Goal: Check status: Check status

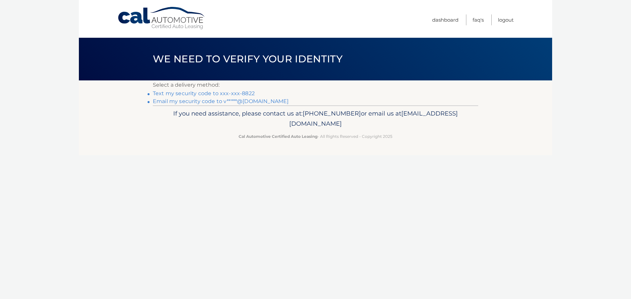
click at [219, 93] on link "Text my security code to xxx-xxx-8822" at bounding box center [204, 93] width 102 height 6
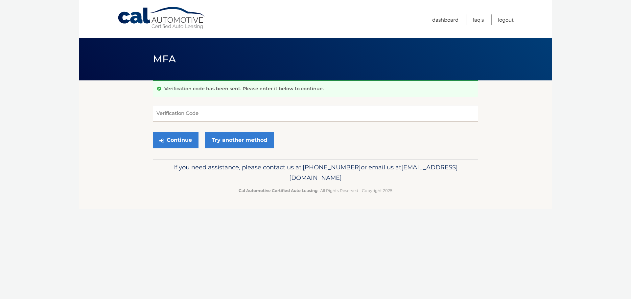
click at [196, 115] on input "Verification Code" at bounding box center [315, 113] width 325 height 16
type input "335004"
click at [153, 132] on button "Continue" at bounding box center [176, 140] width 46 height 16
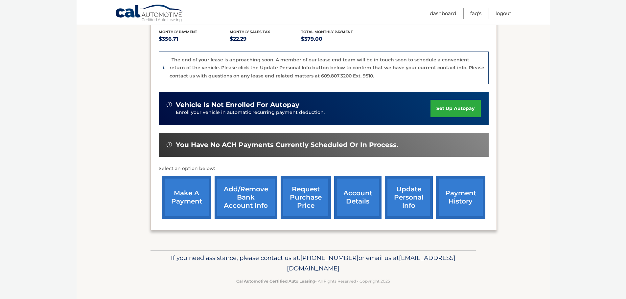
scroll to position [140, 0]
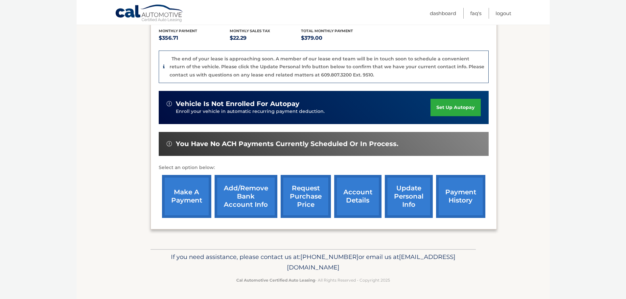
click at [365, 199] on link "account details" at bounding box center [357, 196] width 47 height 43
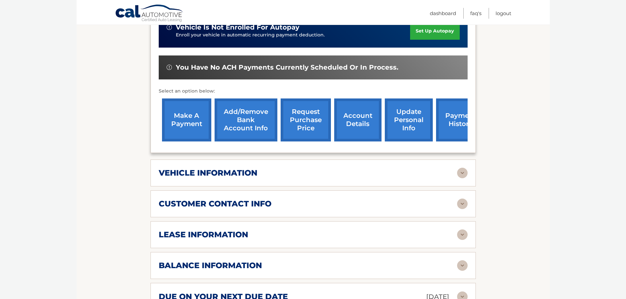
scroll to position [197, 0]
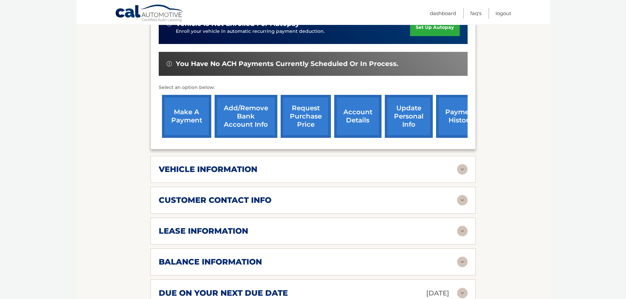
click at [316, 167] on div "vehicle information vehicle Year [DATE] vehicle make Jeep vehicle model Cheroke…" at bounding box center [313, 169] width 325 height 27
click at [463, 164] on img at bounding box center [462, 169] width 11 height 11
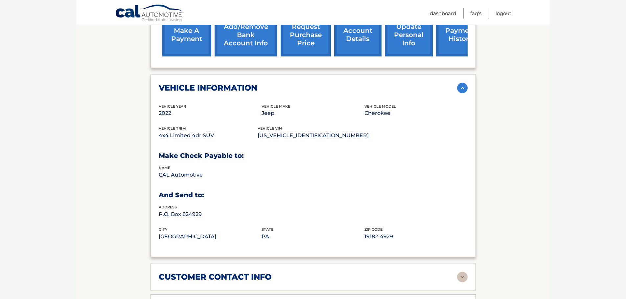
scroll to position [296, 0]
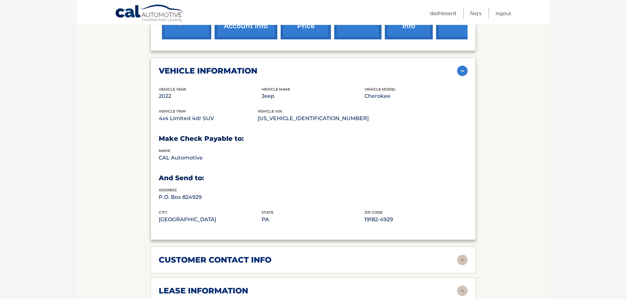
click at [466, 66] on img at bounding box center [462, 71] width 11 height 11
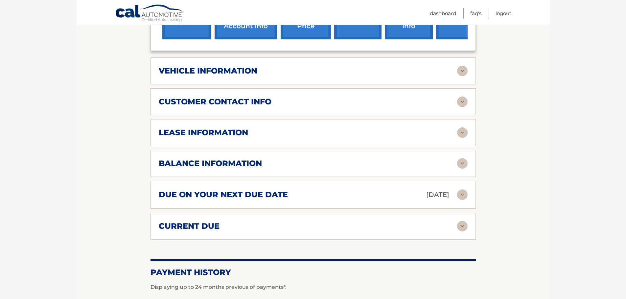
click at [464, 97] on img at bounding box center [462, 102] width 11 height 11
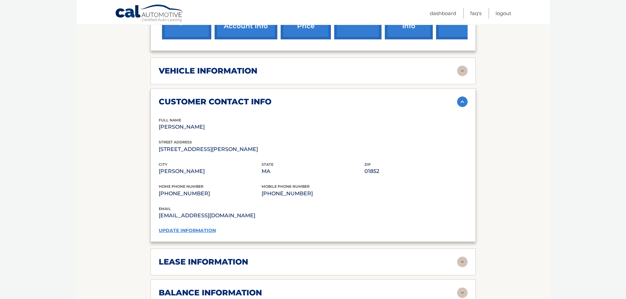
click at [464, 97] on img at bounding box center [462, 102] width 11 height 11
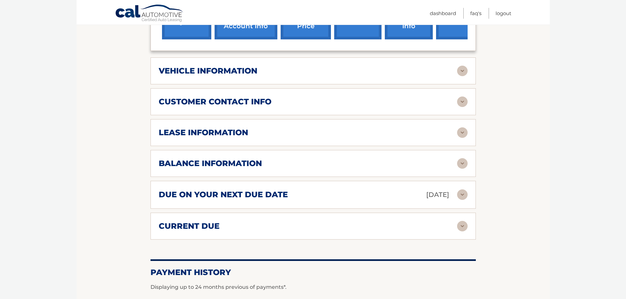
click at [461, 128] on img at bounding box center [462, 133] width 11 height 11
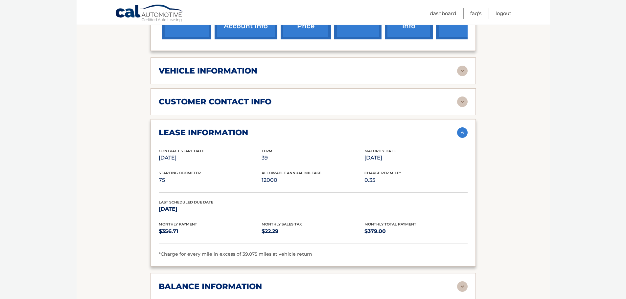
click at [461, 128] on img at bounding box center [462, 133] width 11 height 11
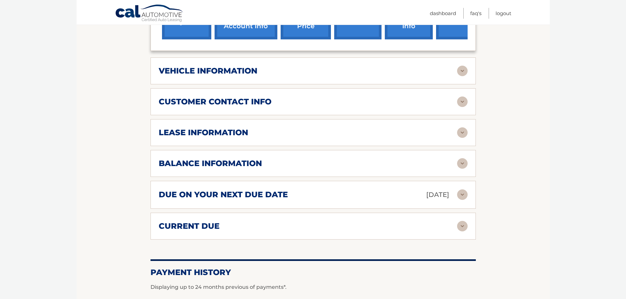
click at [463, 158] on img at bounding box center [462, 163] width 11 height 11
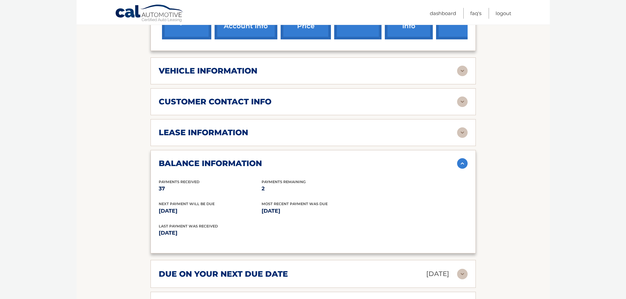
click at [462, 158] on img at bounding box center [462, 163] width 11 height 11
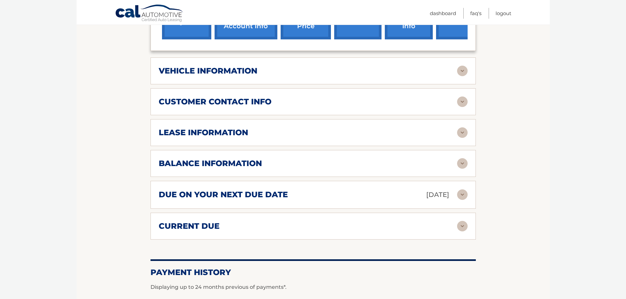
scroll to position [329, 0]
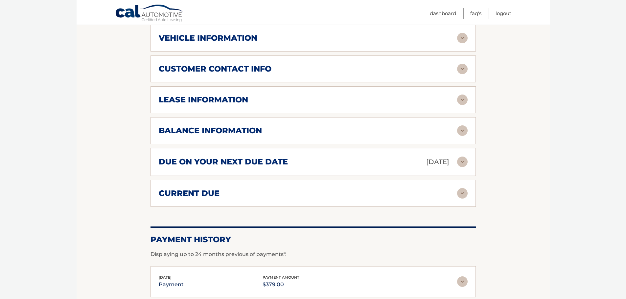
click at [463, 157] on img at bounding box center [462, 162] width 11 height 11
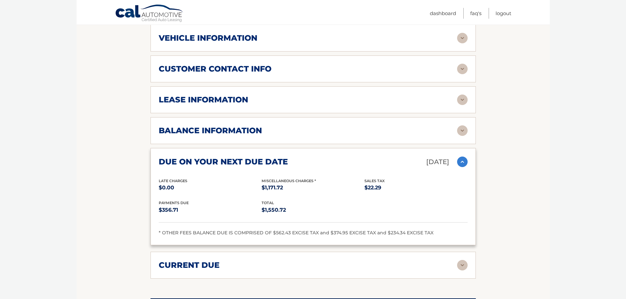
click at [463, 157] on img at bounding box center [462, 162] width 11 height 11
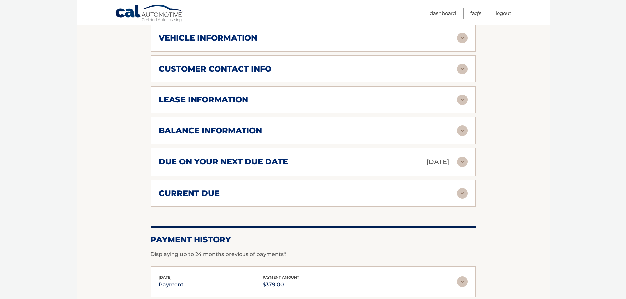
scroll to position [362, 0]
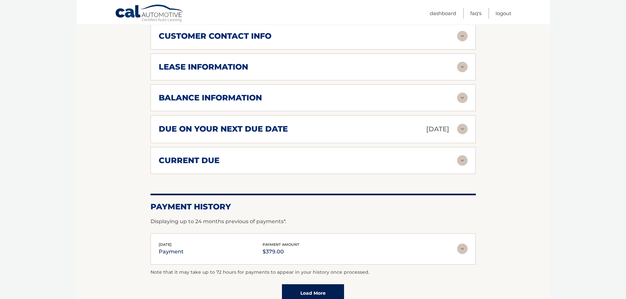
click at [463, 155] on img at bounding box center [462, 160] width 11 height 11
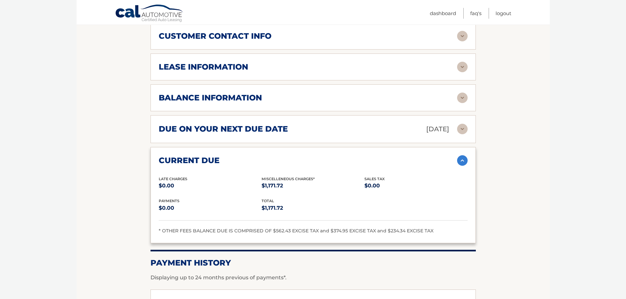
click at [463, 155] on img at bounding box center [462, 160] width 11 height 11
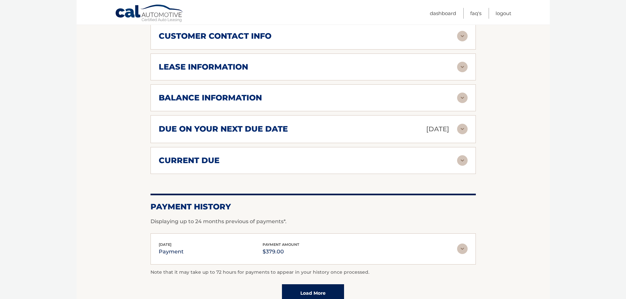
click at [463, 155] on img at bounding box center [462, 160] width 11 height 11
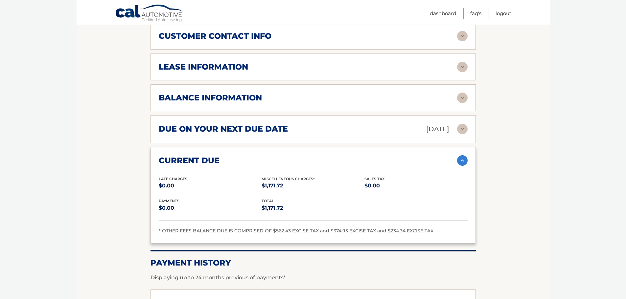
click at [463, 155] on img at bounding box center [462, 160] width 11 height 11
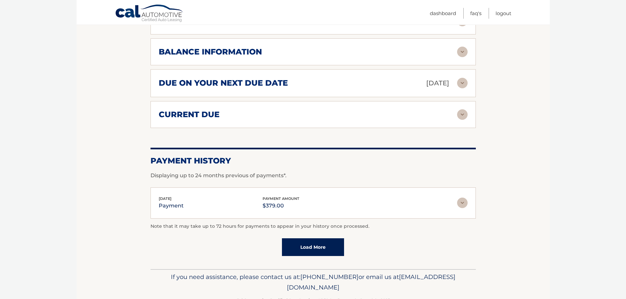
scroll to position [418, 0]
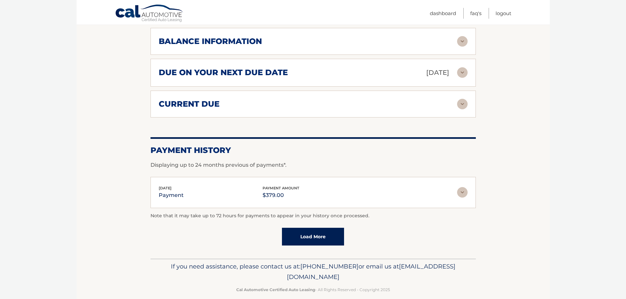
click at [465, 187] on img at bounding box center [462, 192] width 11 height 11
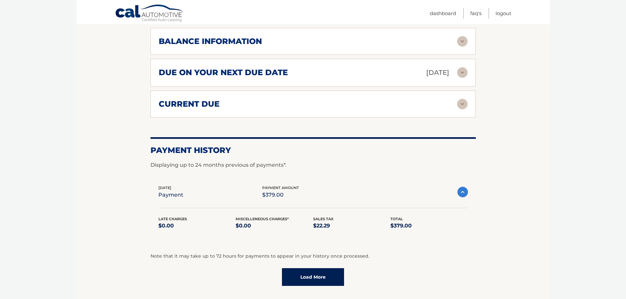
click at [465, 187] on img at bounding box center [463, 192] width 11 height 11
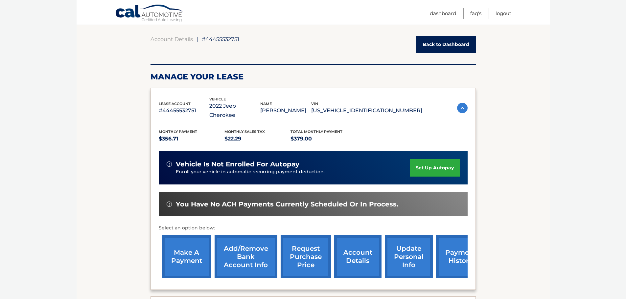
scroll to position [0, 0]
